Goal: Information Seeking & Learning: Learn about a topic

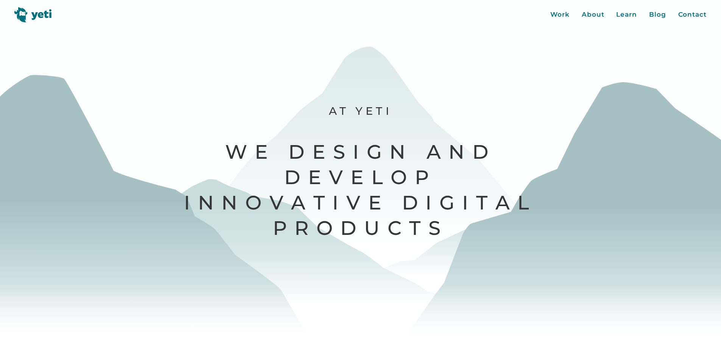
click at [563, 62] on div at bounding box center [360, 179] width 721 height 358
click at [559, 16] on div "Work" at bounding box center [560, 15] width 19 height 10
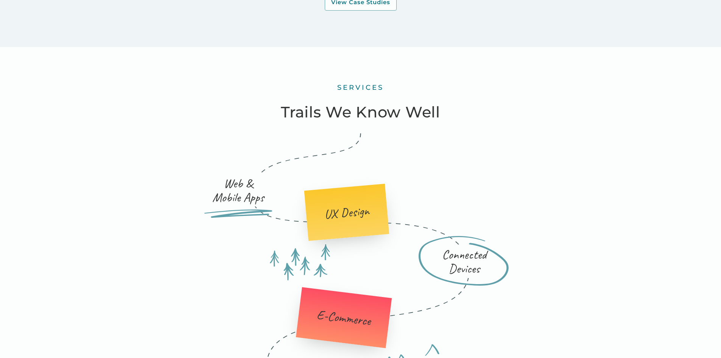
scroll to position [1043, 0]
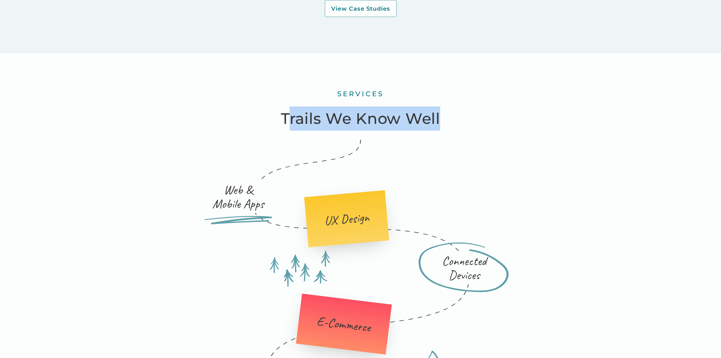
drag, startPoint x: 287, startPoint y: 132, endPoint x: 445, endPoint y: 124, distance: 158.1
click at [445, 124] on div "services Trails We Know Well Web & Mobile Apps UX Design Connected Devices E-Co…" at bounding box center [361, 344] width 606 height 582
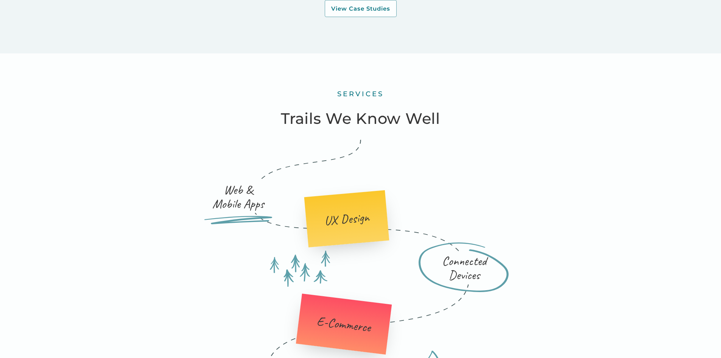
click at [415, 169] on icon at bounding box center [361, 292] width 218 height 305
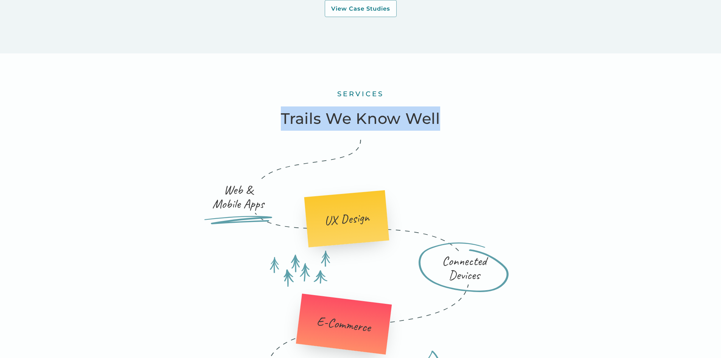
drag, startPoint x: 445, startPoint y: 127, endPoint x: 279, endPoint y: 136, distance: 165.8
click at [279, 136] on div "services Trails We Know Well Web & Mobile Apps UX Design Connected Devices E-Co…" at bounding box center [361, 344] width 606 height 582
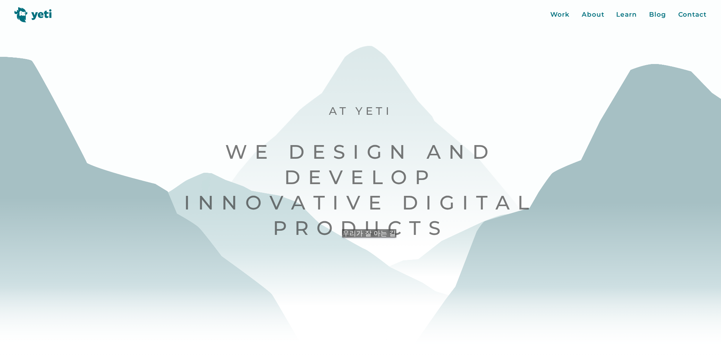
scroll to position [20, 0]
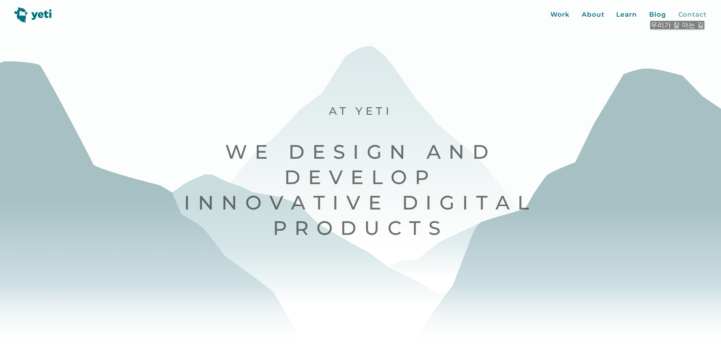
click at [679, 13] on div "Contact" at bounding box center [693, 15] width 28 height 10
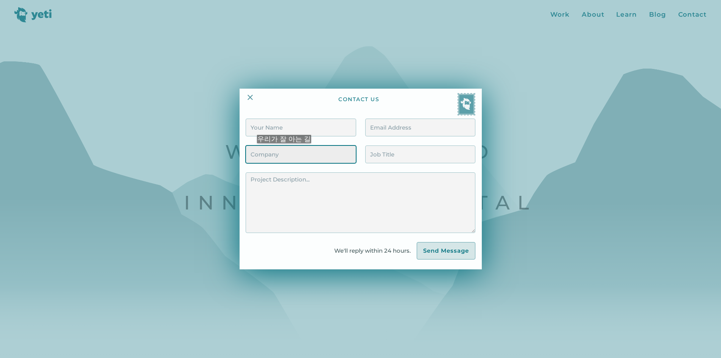
click at [286, 151] on input "Contact Form" at bounding box center [301, 154] width 110 height 18
click at [350, 149] on input "Contact Form" at bounding box center [301, 154] width 110 height 18
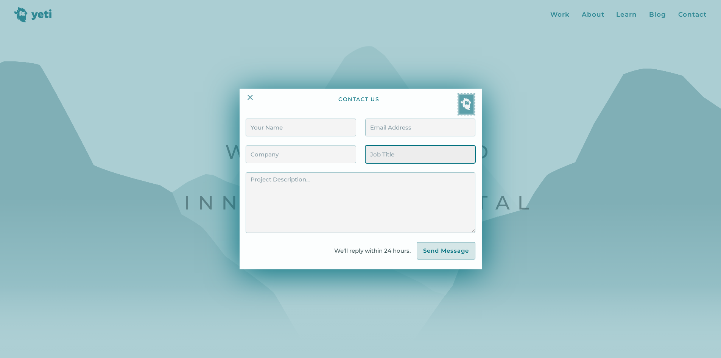
click at [385, 161] on input "Contact Form" at bounding box center [420, 154] width 110 height 18
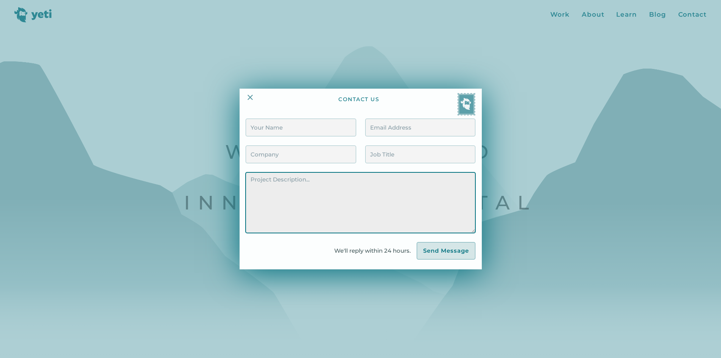
drag, startPoint x: 380, startPoint y: 191, endPoint x: 431, endPoint y: 231, distance: 65.3
click at [380, 191] on textarea "Contact Form" at bounding box center [361, 202] width 230 height 61
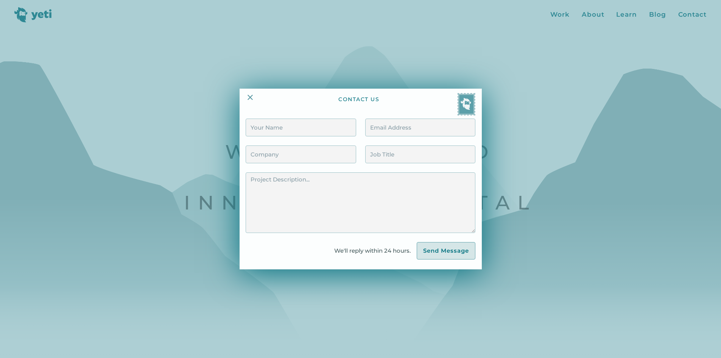
click at [507, 190] on div at bounding box center [360, 179] width 721 height 358
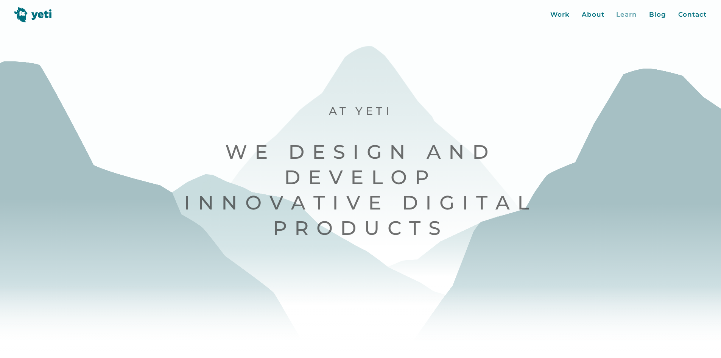
click at [618, 17] on div "Learn" at bounding box center [627, 15] width 21 height 10
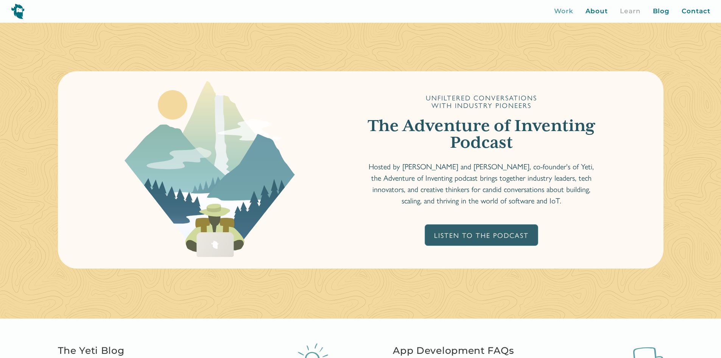
click at [572, 11] on div "Work" at bounding box center [563, 11] width 19 height 10
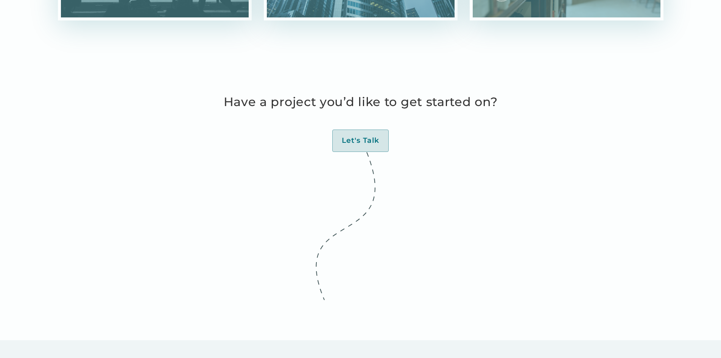
scroll to position [2560, 0]
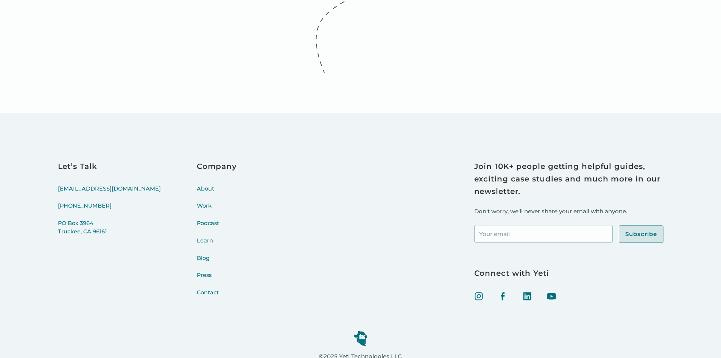
click at [285, 203] on div "Let’s Talk [EMAIL_ADDRESS][DOMAIN_NAME] [PHONE_NUMBER] [STREET_ADDRESS] Company…" at bounding box center [361, 233] width 606 height 146
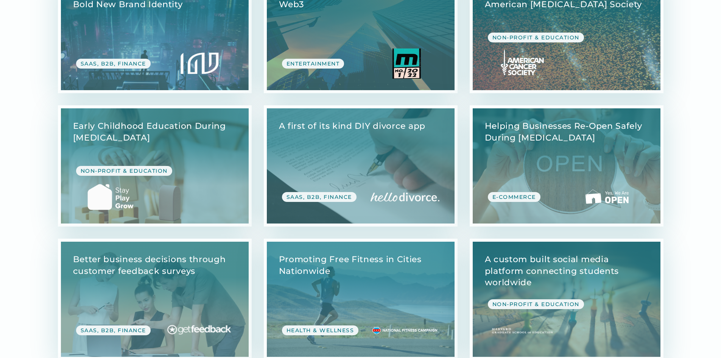
scroll to position [0, 0]
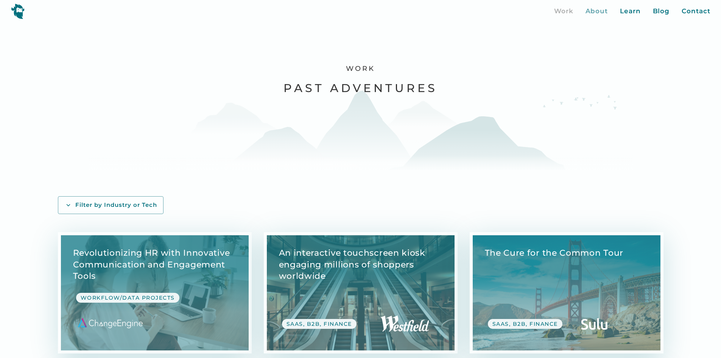
click at [609, 9] on div "About" at bounding box center [597, 11] width 23 height 10
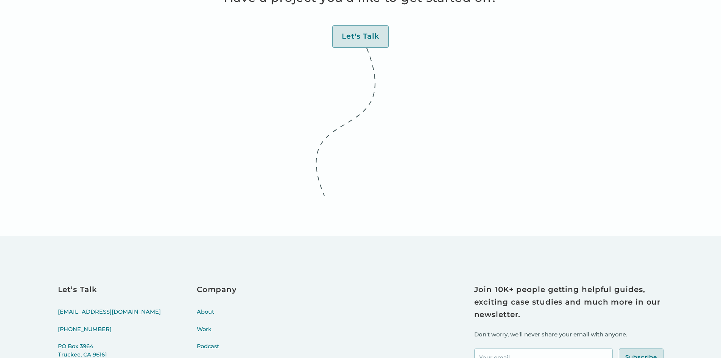
scroll to position [2962, 0]
click at [245, 283] on div "Let’s Talk [EMAIL_ADDRESS][DOMAIN_NAME] [PHONE_NUMBER] [STREET_ADDRESS] Company…" at bounding box center [361, 356] width 606 height 146
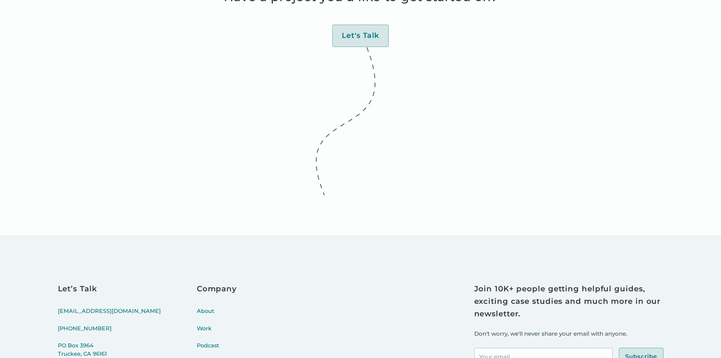
click at [328, 283] on div "Let’s Talk hello@yeti.co (415) 766-4198 PO Box 3964 Truckee, CA 96161 Company A…" at bounding box center [361, 356] width 606 height 146
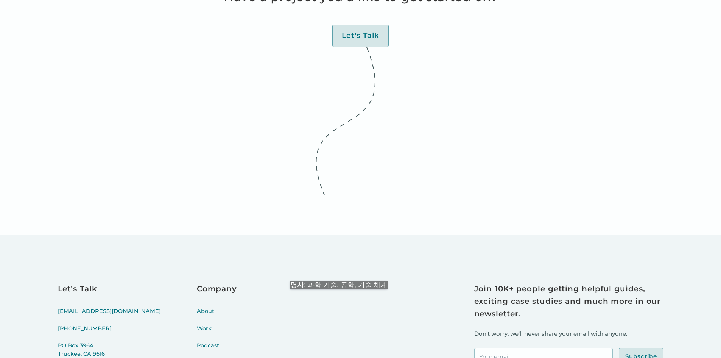
click at [197, 307] on link "About" at bounding box center [217, 315] width 40 height 17
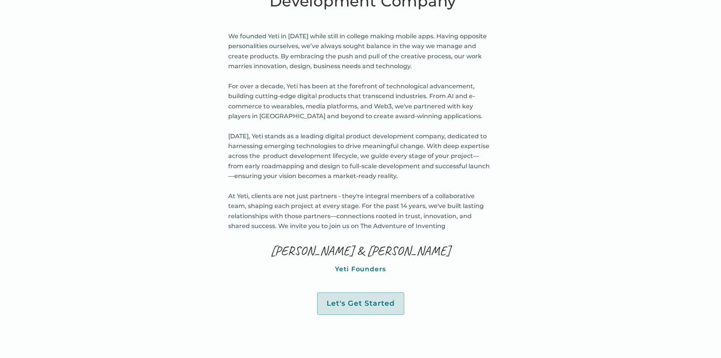
scroll to position [417, 0]
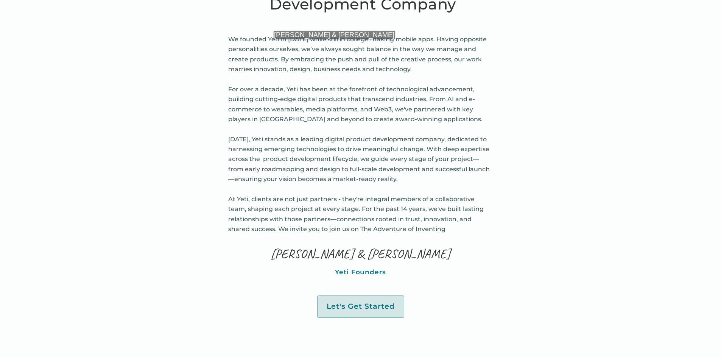
click at [297, 47] on p "We founded Yeti in [DATE] while still in college making mobile apps. Having opp…" at bounding box center [360, 134] width 265 height 200
click at [311, 46] on p "We founded Yeti in [DATE] while still in college making mobile apps. Having opp…" at bounding box center [360, 134] width 265 height 200
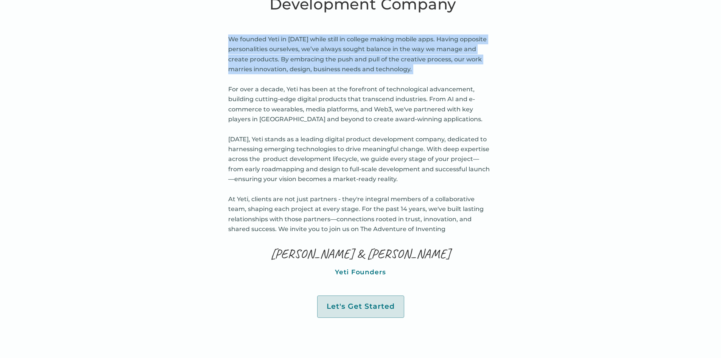
click at [311, 46] on p "We founded Yeti in [DATE] while still in college making mobile apps. Having opp…" at bounding box center [360, 134] width 265 height 200
click at [314, 49] on p "We founded Yeti in [DATE] while still in college making mobile apps. Having opp…" at bounding box center [360, 134] width 265 height 200
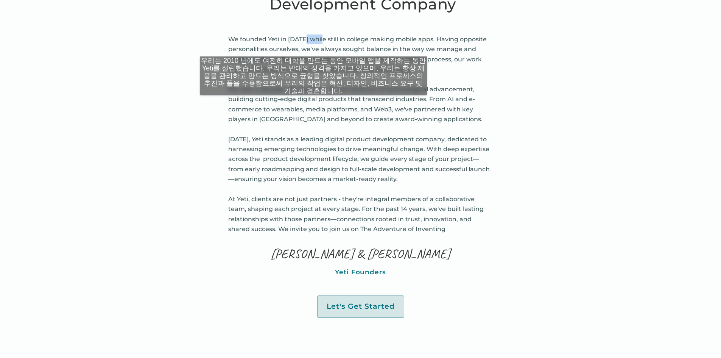
click at [314, 49] on p "We founded Yeti in [DATE] while still in college making mobile apps. Having opp…" at bounding box center [360, 134] width 265 height 200
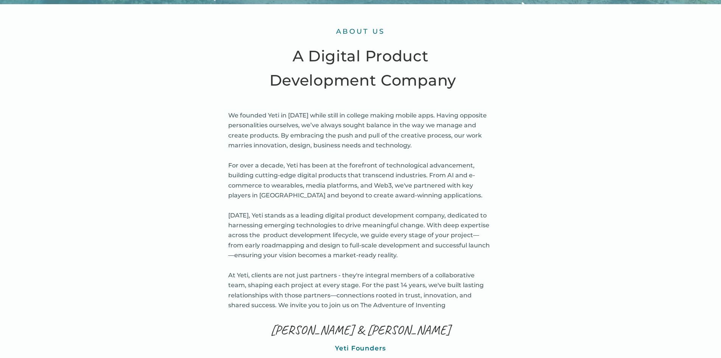
scroll to position [341, 0]
click at [252, 124] on p "We founded Yeti in [DATE] while still in college making mobile apps. Having opp…" at bounding box center [360, 210] width 265 height 200
click at [346, 122] on p "We founded Yeti in [DATE] while still in college making mobile apps. Having opp…" at bounding box center [360, 210] width 265 height 200
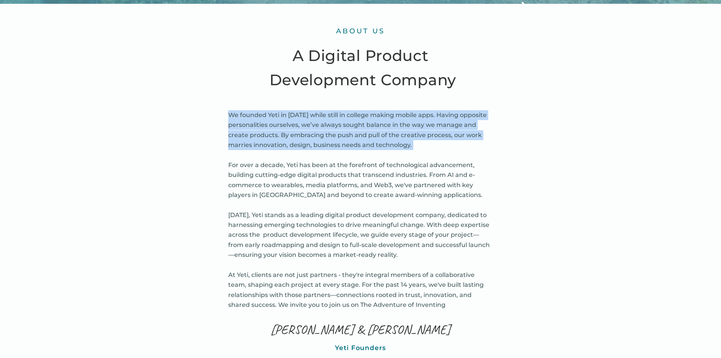
click at [346, 122] on p "We founded Yeti in [DATE] while still in college making mobile apps. Having opp…" at bounding box center [360, 210] width 265 height 200
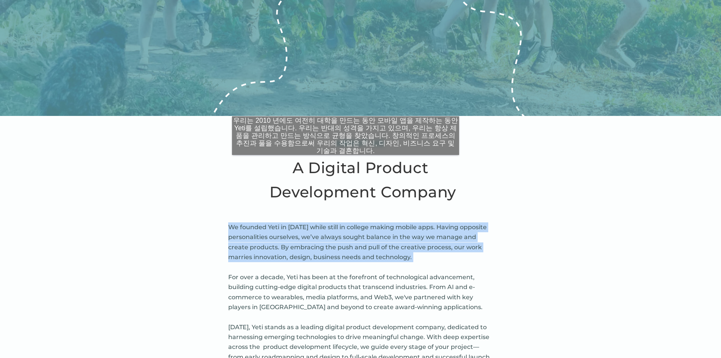
scroll to position [227, 0]
